Goal: Find specific page/section: Find specific page/section

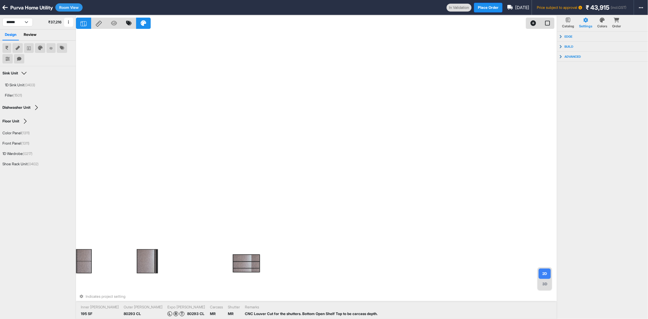
click at [5, 6] on icon at bounding box center [4, 8] width 5 height 6
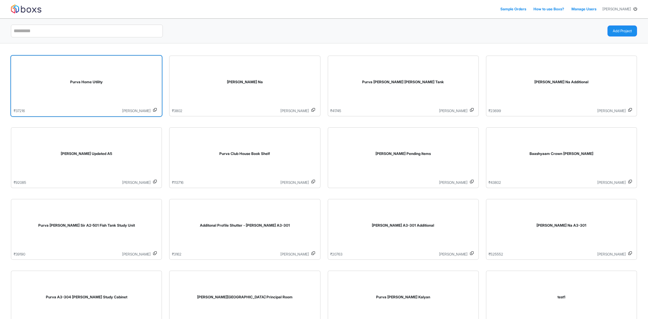
click at [127, 90] on div "Purva Home Utility" at bounding box center [86, 83] width 145 height 50
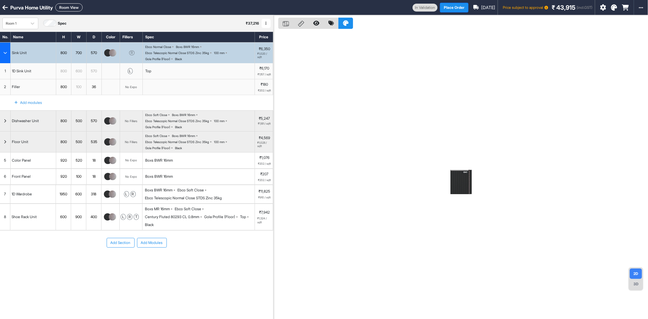
click at [563, 5] on span "₹ 43,915" at bounding box center [563, 7] width 24 height 9
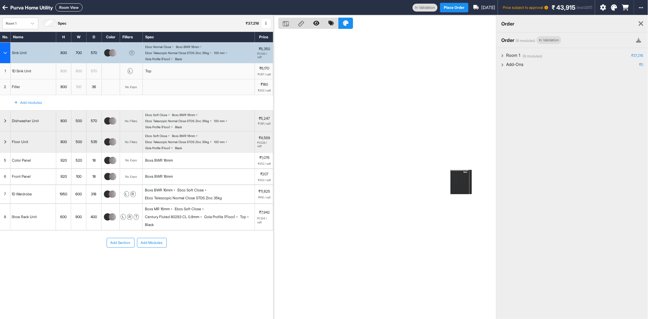
click at [5, 9] on icon at bounding box center [4, 8] width 5 height 6
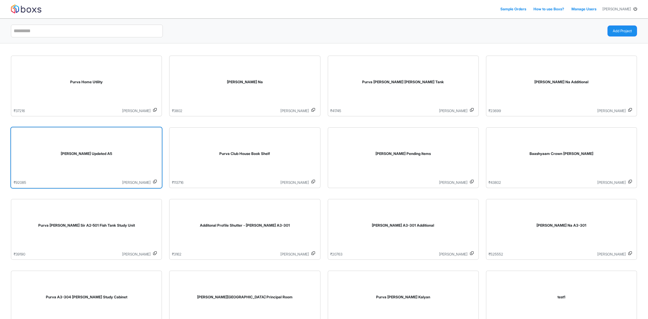
click at [105, 167] on div "[PERSON_NAME] Updated A5" at bounding box center [86, 155] width 145 height 50
